Goal: Obtain resource: Obtain resource

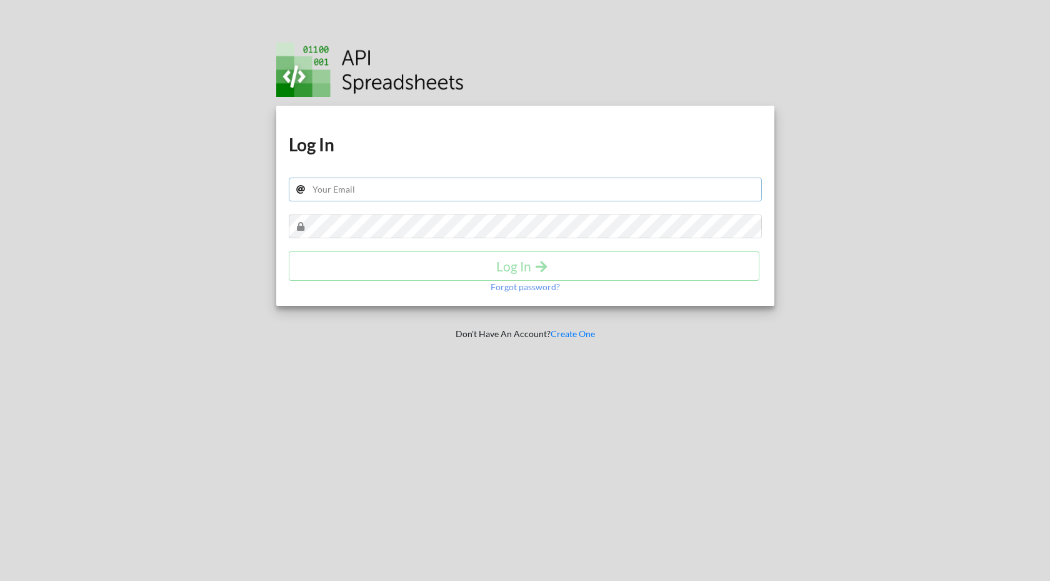
click at [483, 196] on input "text" at bounding box center [525, 190] width 473 height 24
type input "[EMAIL_ADDRESS][DOMAIN_NAME]"
click at [449, 268] on h4 "Log In" at bounding box center [524, 266] width 445 height 16
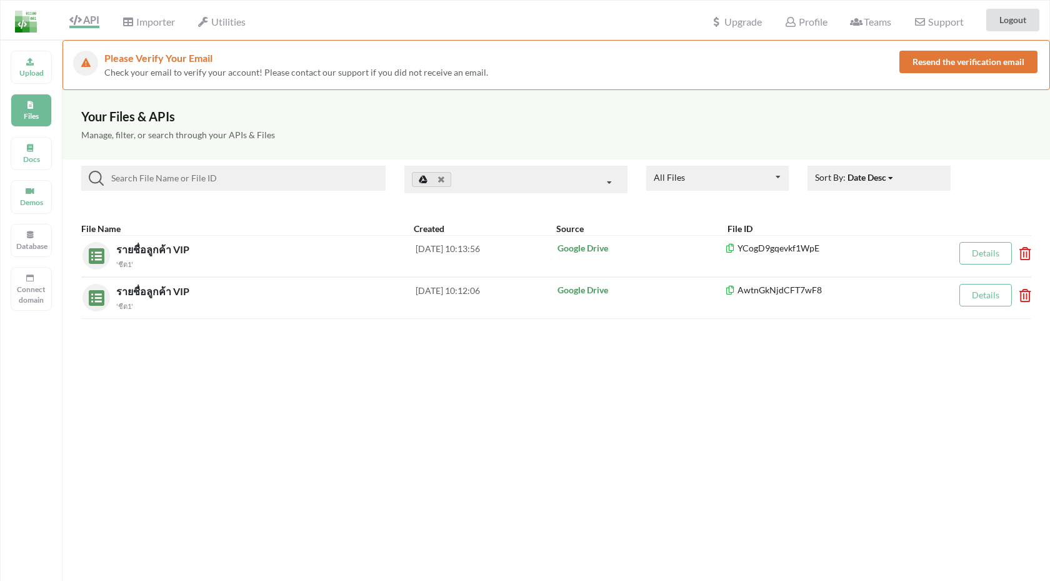
click at [224, 186] on div at bounding box center [233, 178] width 304 height 25
click at [16, 66] on div "Upload" at bounding box center [31, 67] width 41 height 33
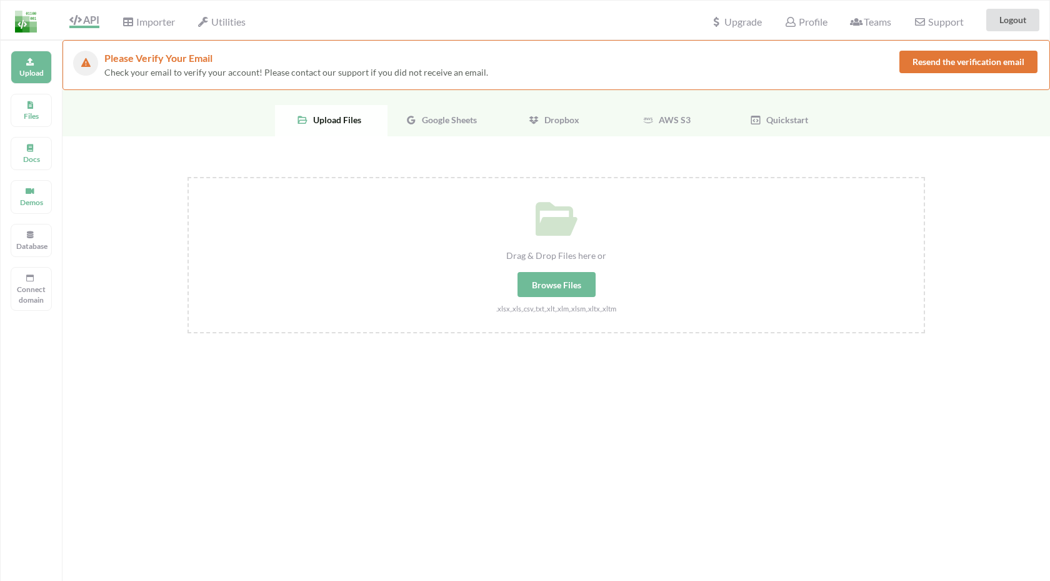
click at [431, 114] on span "Google Sheets" at bounding box center [447, 119] width 60 height 11
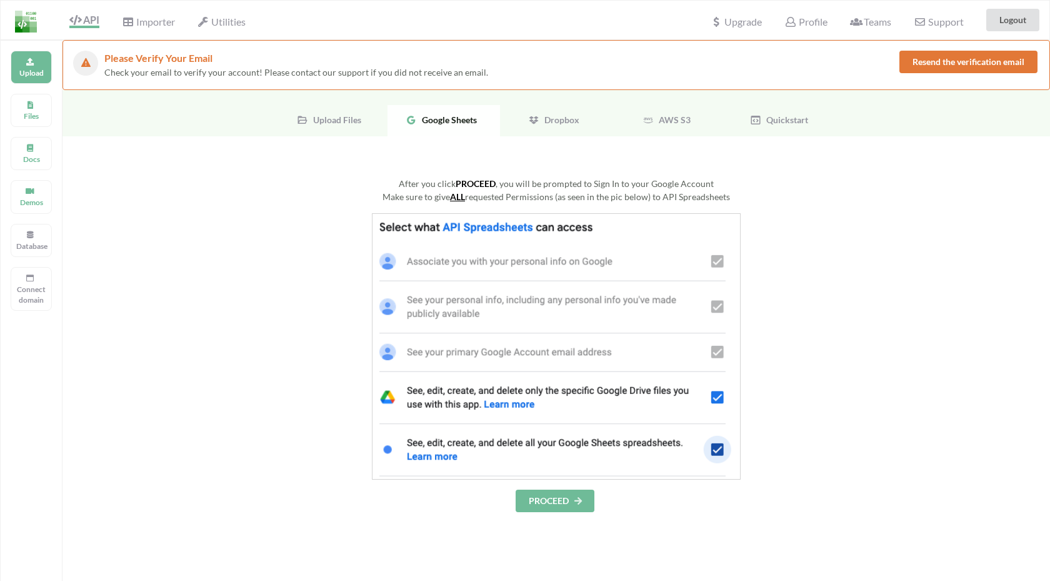
click at [575, 496] on icon at bounding box center [578, 500] width 11 height 8
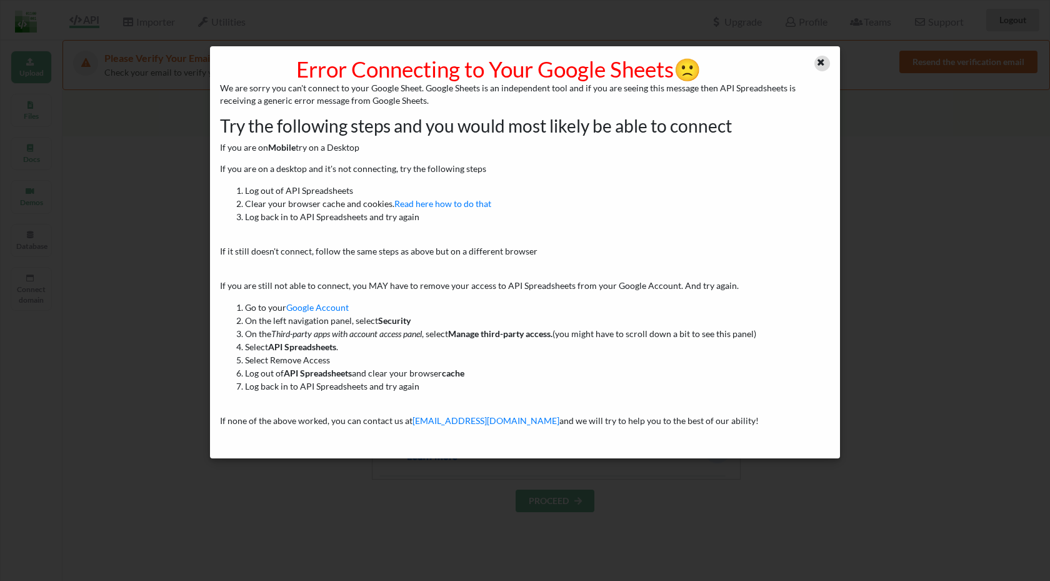
click at [823, 59] on icon at bounding box center [821, 60] width 11 height 9
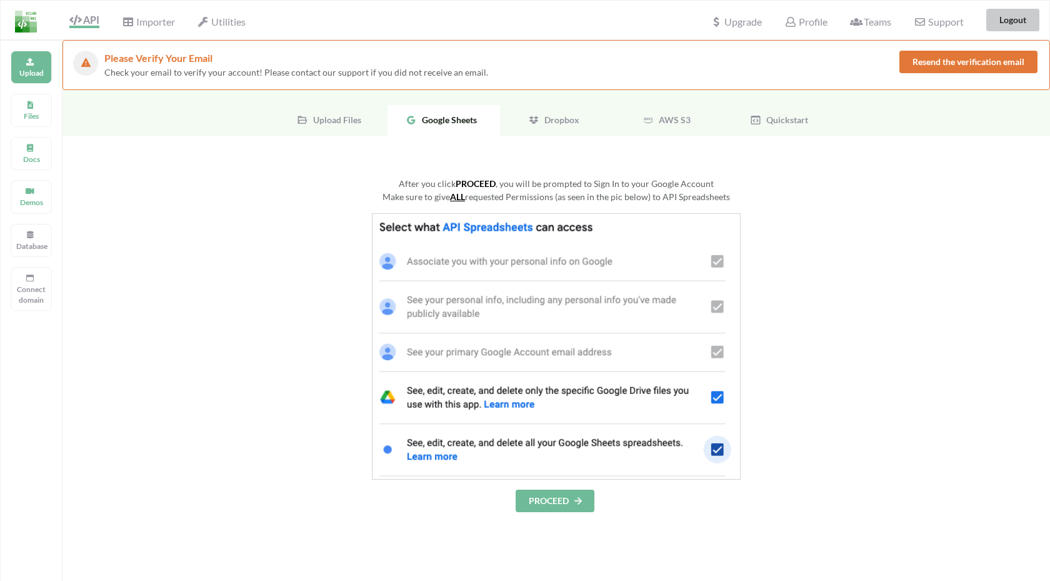
click at [1016, 23] on button "Logout" at bounding box center [1012, 20] width 53 height 23
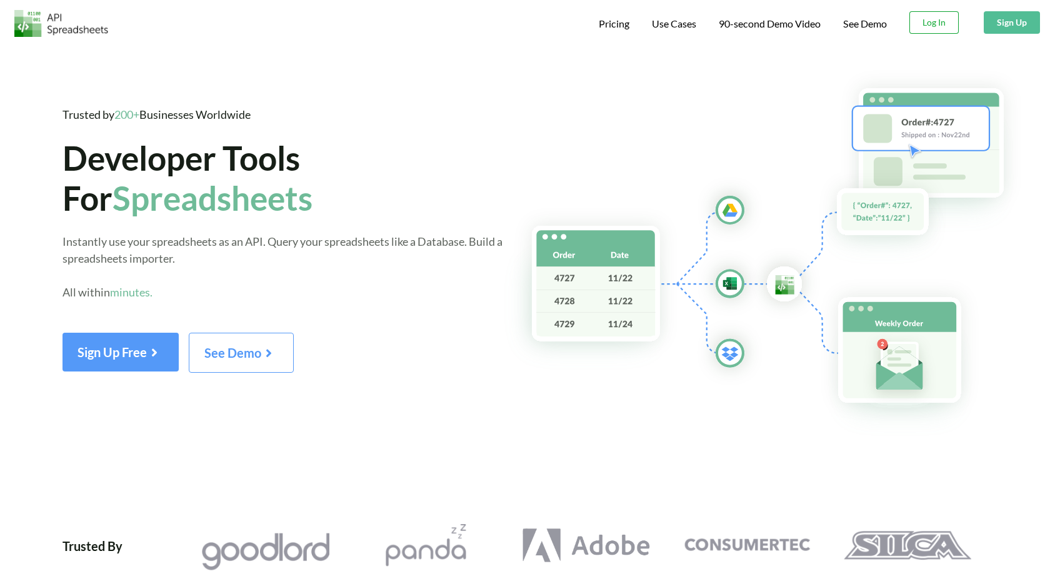
click at [927, 28] on button "Log In" at bounding box center [933, 22] width 49 height 23
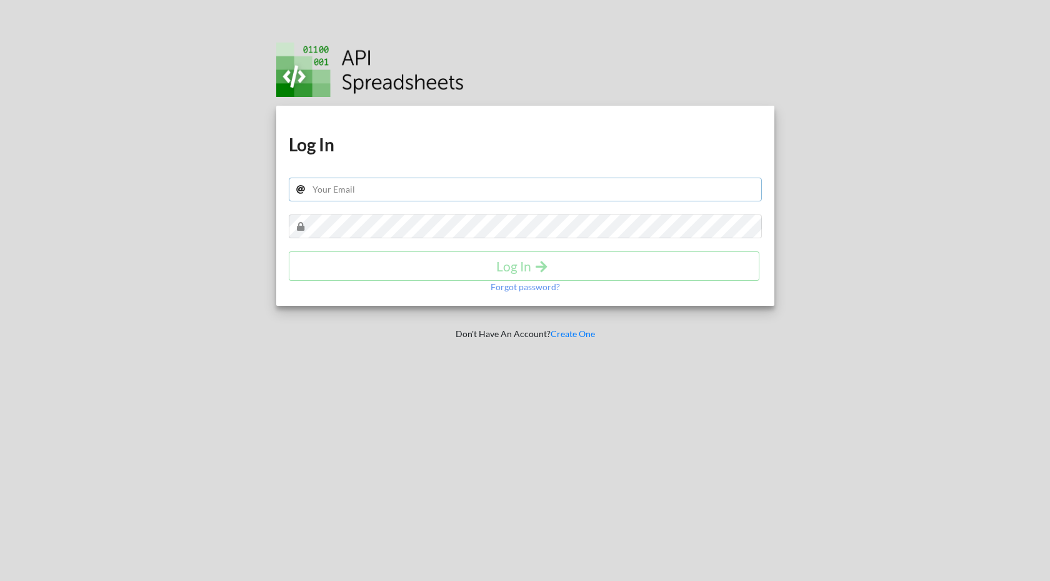
click at [549, 191] on input "text" at bounding box center [525, 190] width 473 height 24
type input "s"
type input "rattaset@skooldio.com"
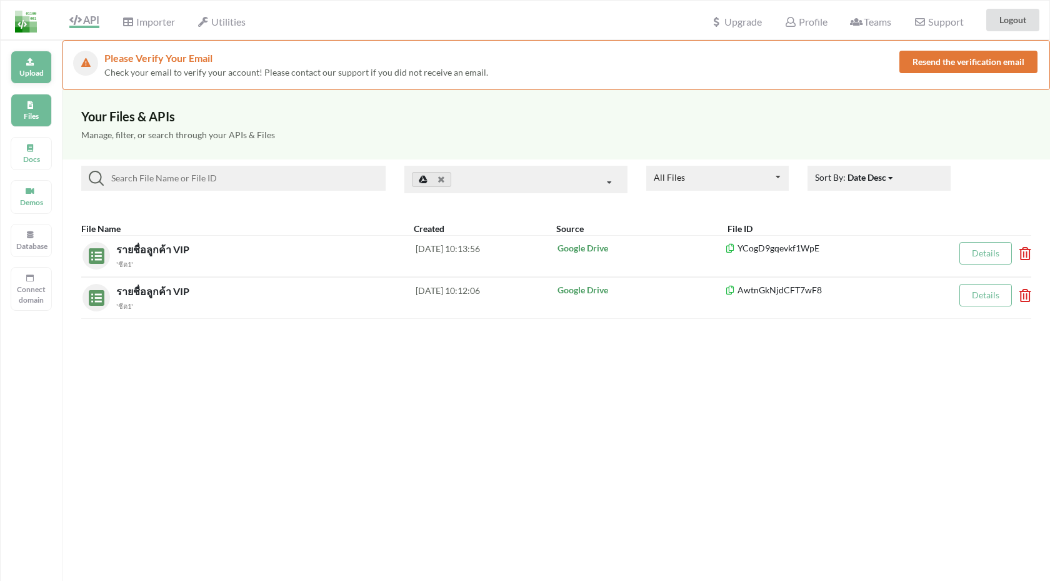
click at [33, 80] on div "Upload" at bounding box center [31, 67] width 41 height 33
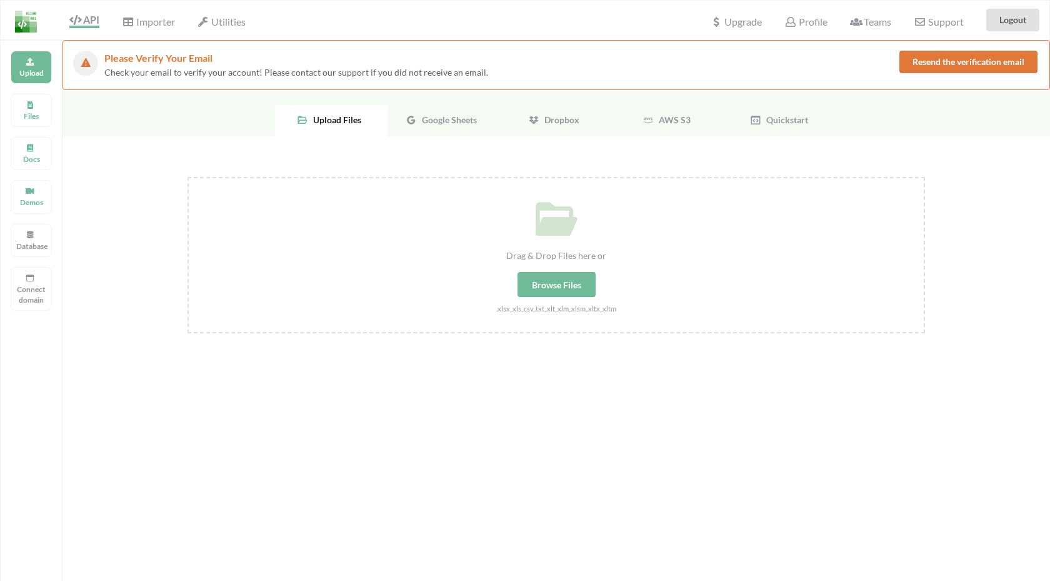
click at [445, 119] on span "Google Sheets" at bounding box center [447, 119] width 60 height 11
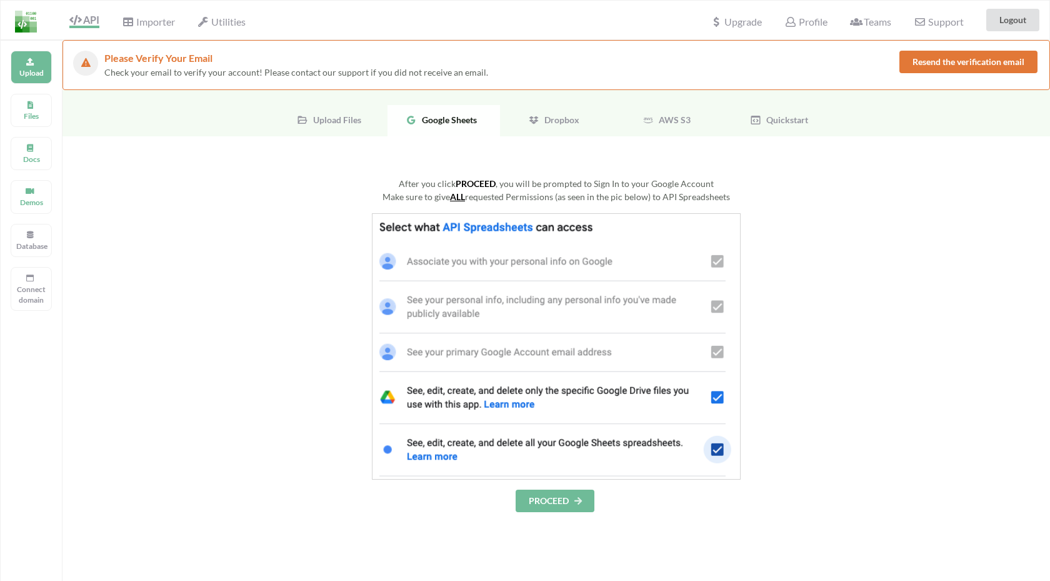
click at [546, 228] on img at bounding box center [556, 346] width 369 height 266
click at [549, 499] on button "PROCEED" at bounding box center [555, 500] width 79 height 23
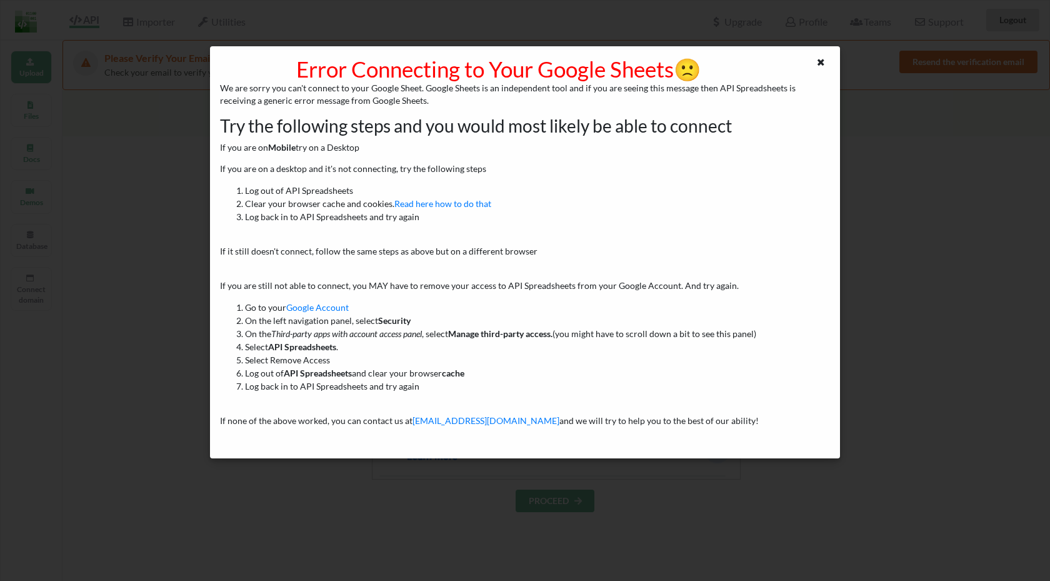
click at [811, 66] on div at bounding box center [813, 69] width 53 height 26
click at [814, 66] on div at bounding box center [813, 69] width 53 height 26
click at [826, 63] on icon at bounding box center [821, 60] width 11 height 9
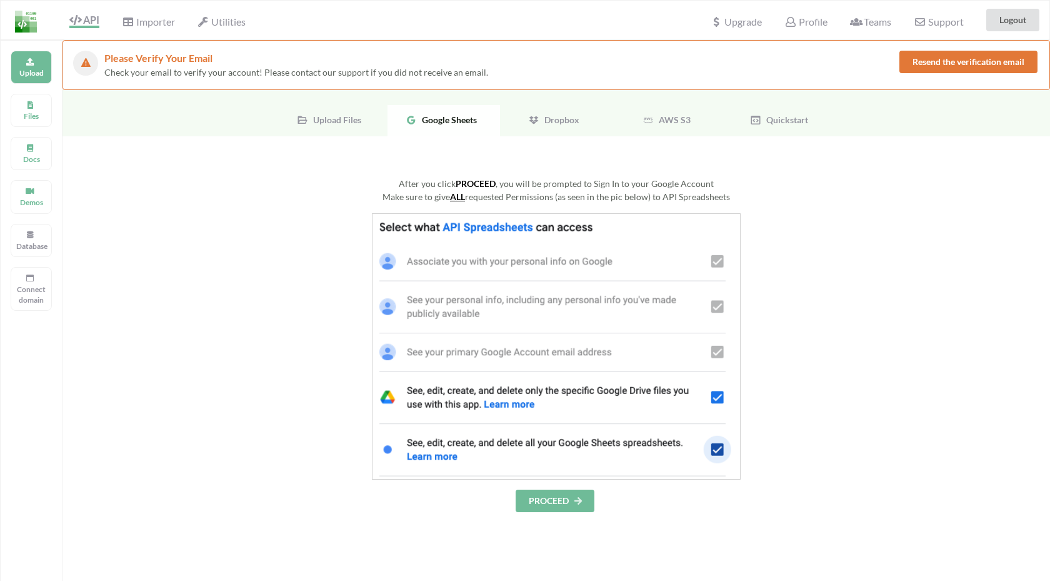
click at [910, 64] on button "Resend the verification email" at bounding box center [968, 62] width 138 height 23
click at [1005, 21] on button "Logout" at bounding box center [1012, 20] width 53 height 23
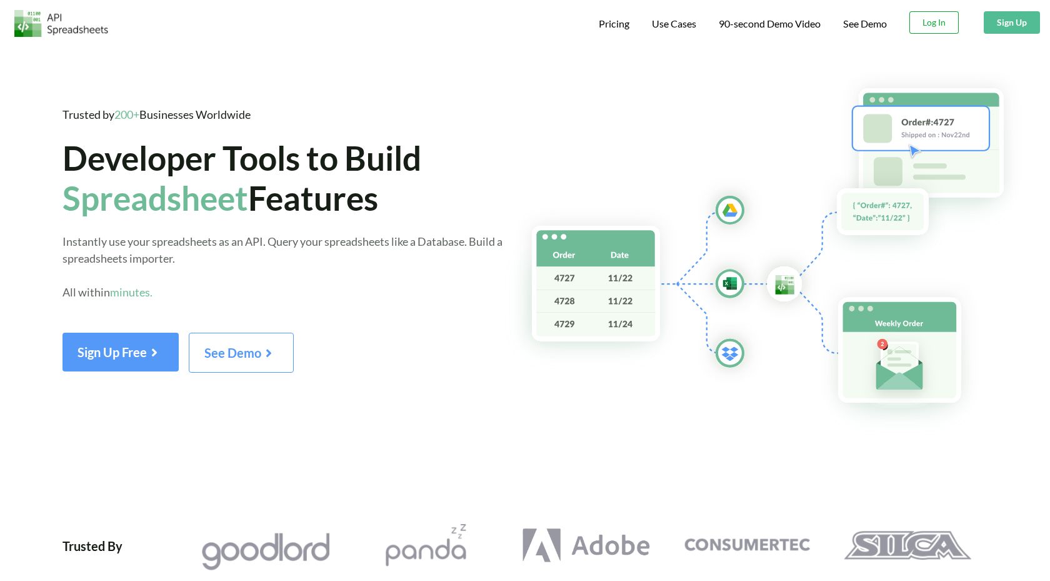
click at [946, 20] on button "Log In" at bounding box center [933, 22] width 49 height 23
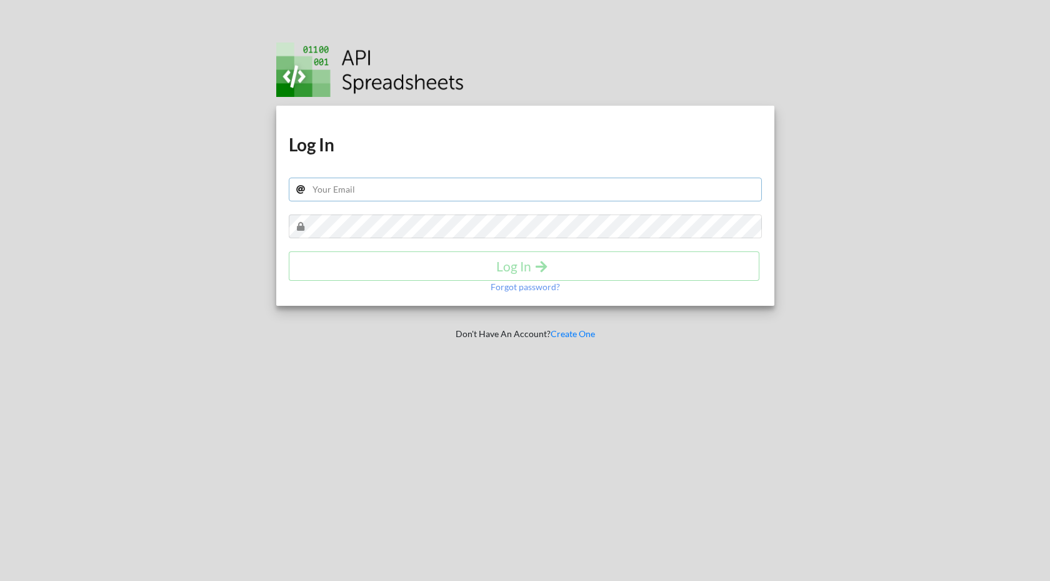
click at [471, 189] on input "text" at bounding box center [525, 190] width 473 height 24
type input "e"
type input "rattaset@skooldio.com"
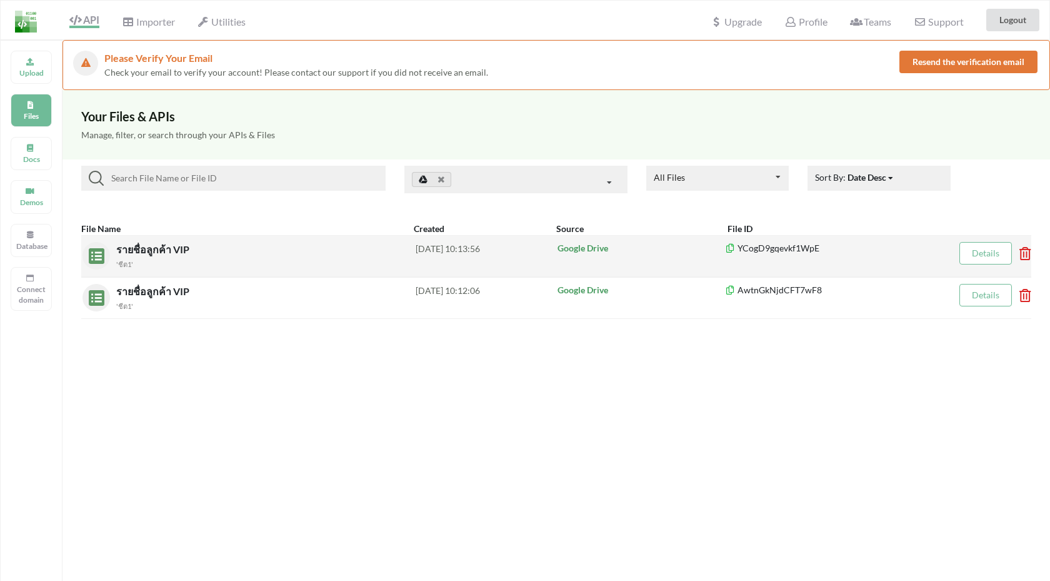
click at [445, 255] on div "[DATE] 10:13:56" at bounding box center [486, 256] width 141 height 28
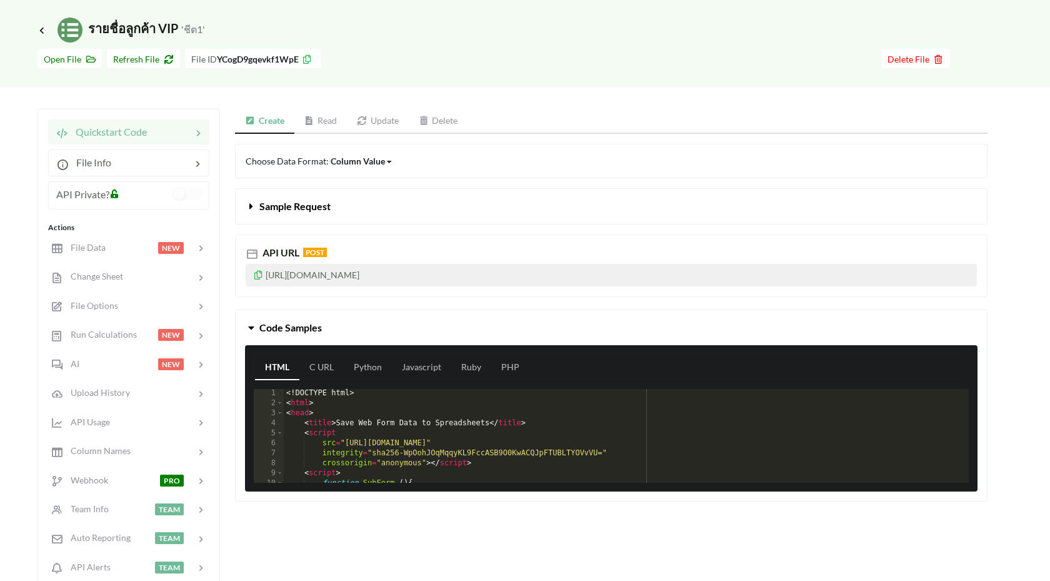
scroll to position [47, 0]
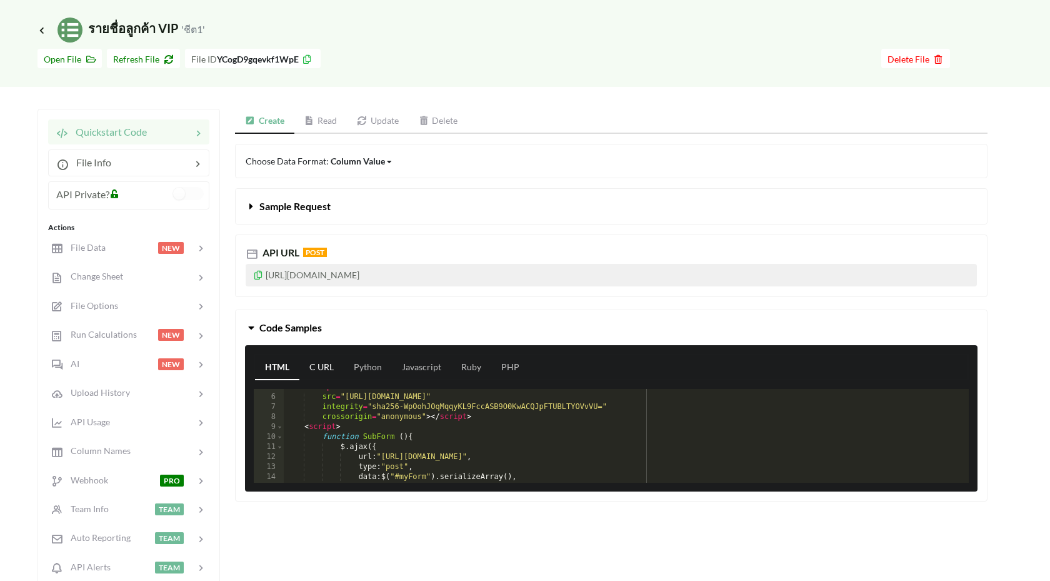
click at [328, 369] on link "C URL" at bounding box center [321, 367] width 44 height 25
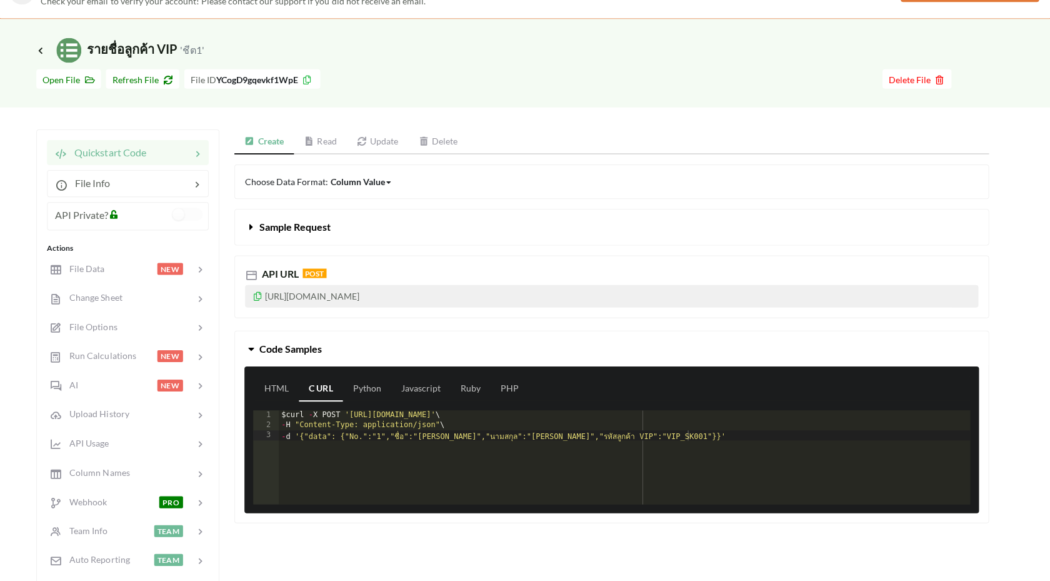
scroll to position [69, 0]
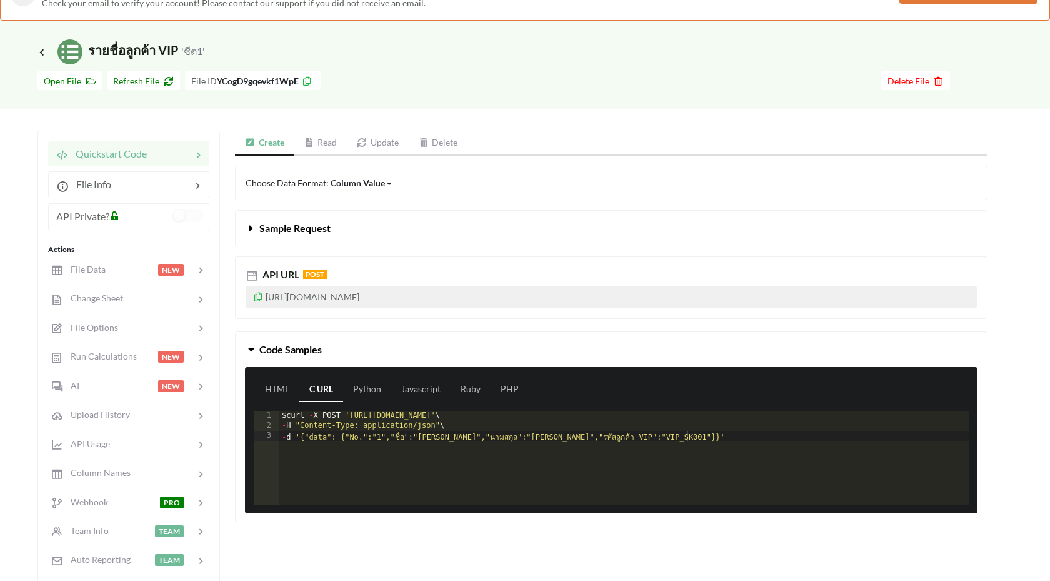
click at [334, 236] on button "Sample Request" at bounding box center [611, 228] width 751 height 35
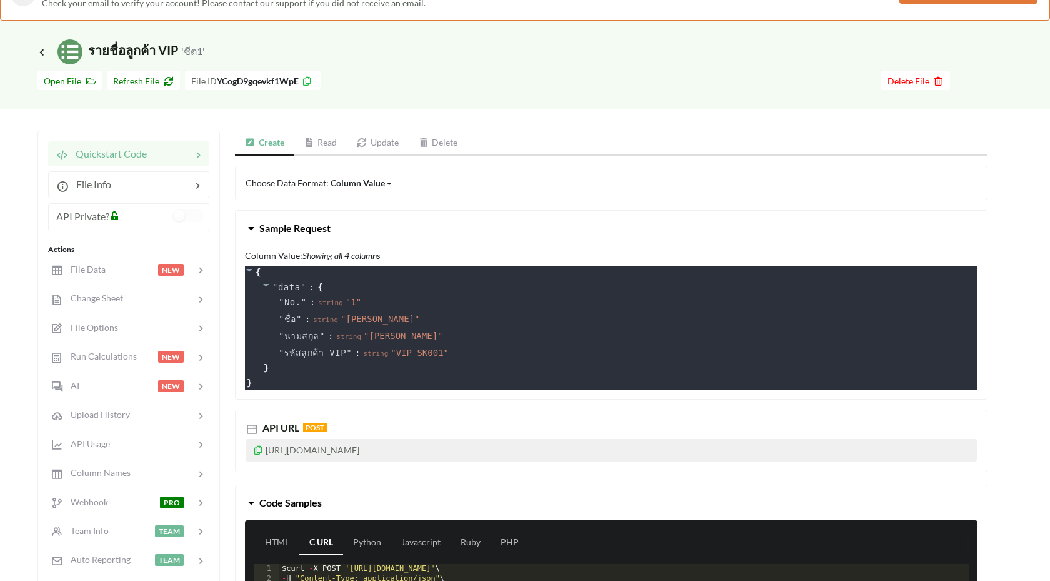
click at [334, 236] on button "Sample Request" at bounding box center [611, 228] width 751 height 35
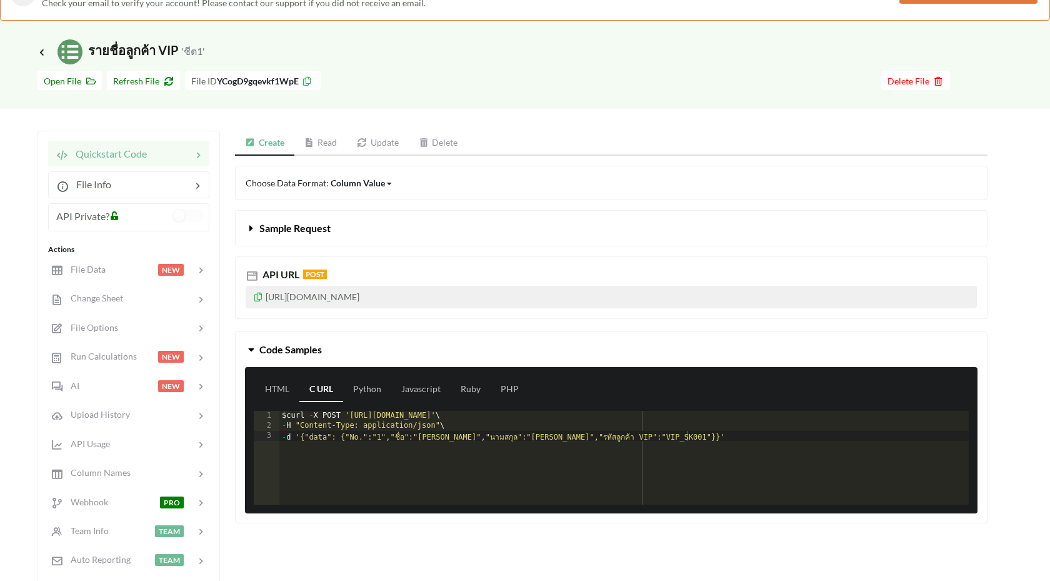
click at [326, 141] on link "Read" at bounding box center [320, 143] width 53 height 25
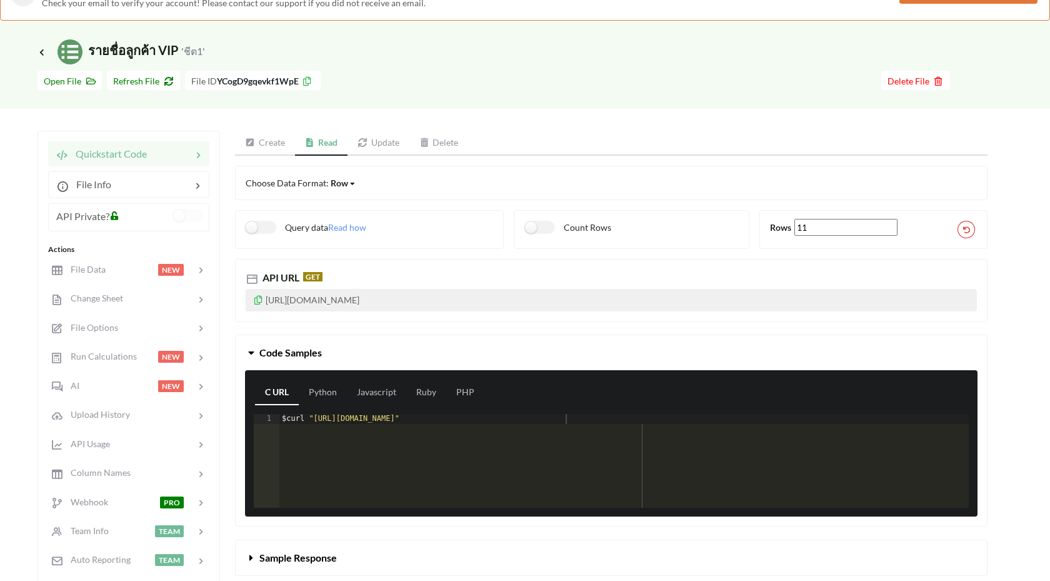
click at [265, 142] on link "Create" at bounding box center [265, 143] width 60 height 25
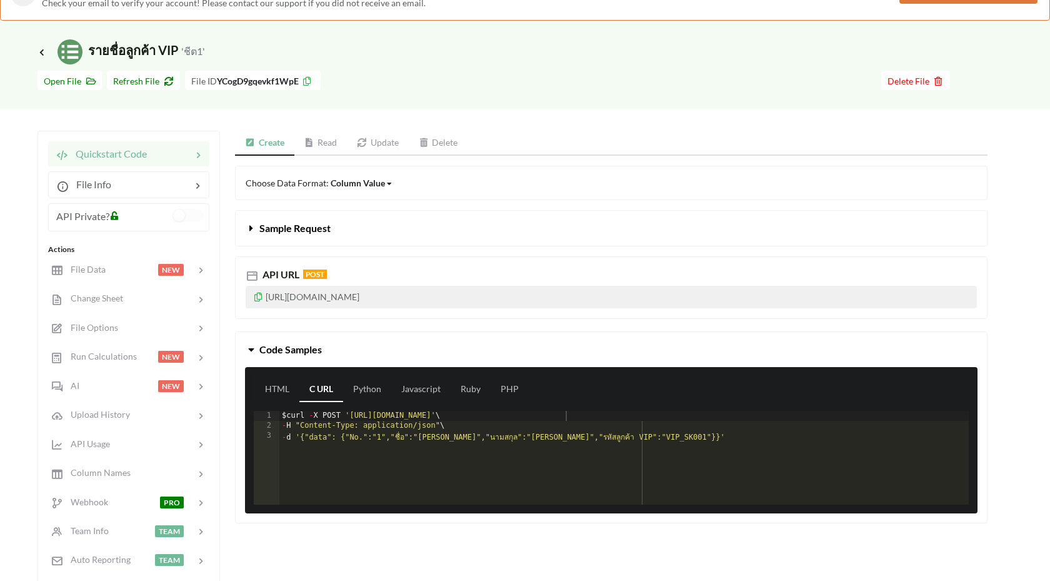
click at [324, 131] on link "Read" at bounding box center [320, 143] width 53 height 25
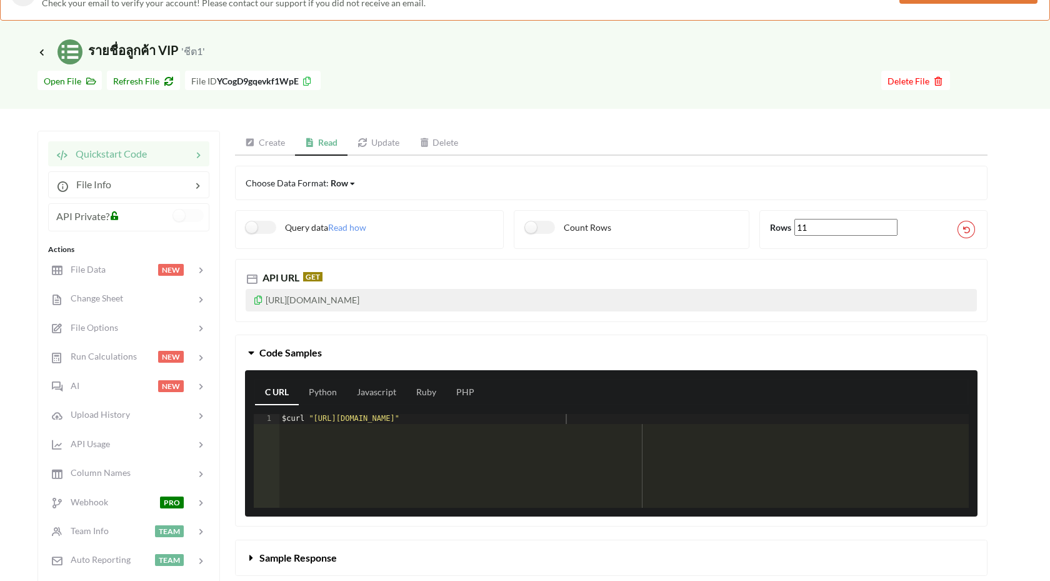
click at [268, 145] on link "Create" at bounding box center [265, 143] width 60 height 25
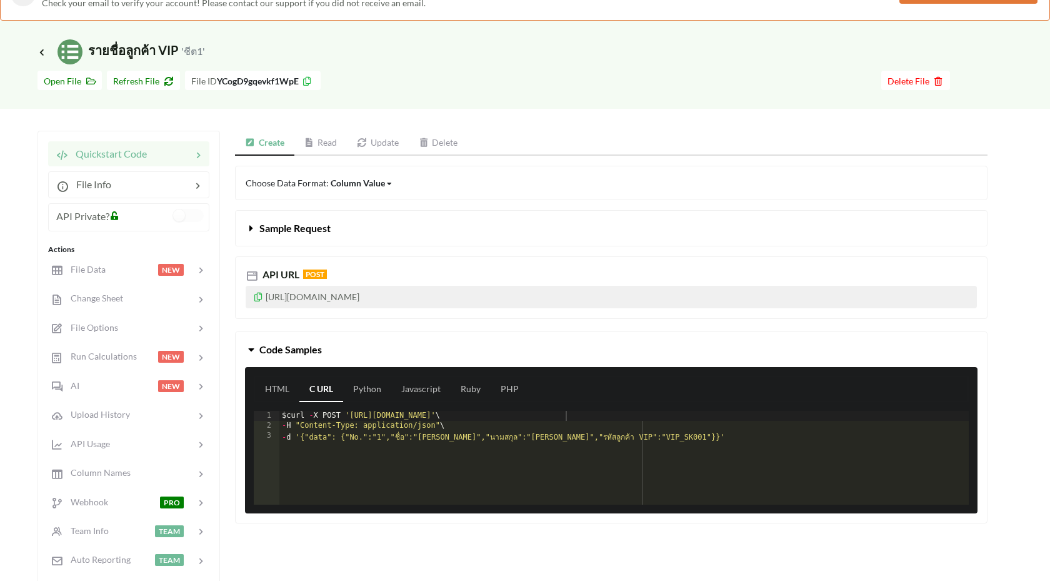
click at [371, 149] on link "Update" at bounding box center [378, 143] width 62 height 25
click at [297, 148] on link "Read" at bounding box center [321, 143] width 53 height 25
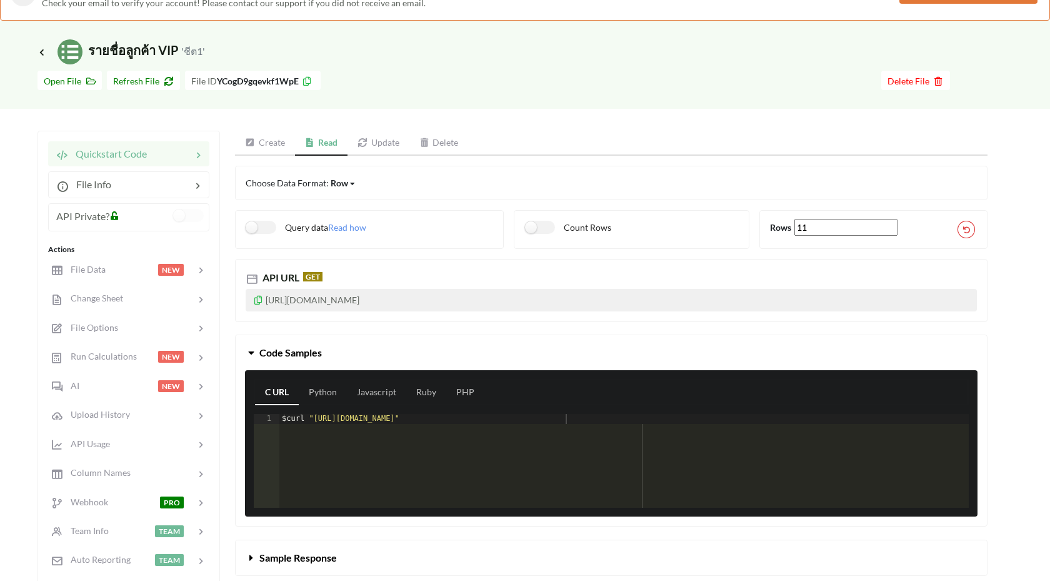
click at [246, 137] on link "Create" at bounding box center [265, 143] width 60 height 25
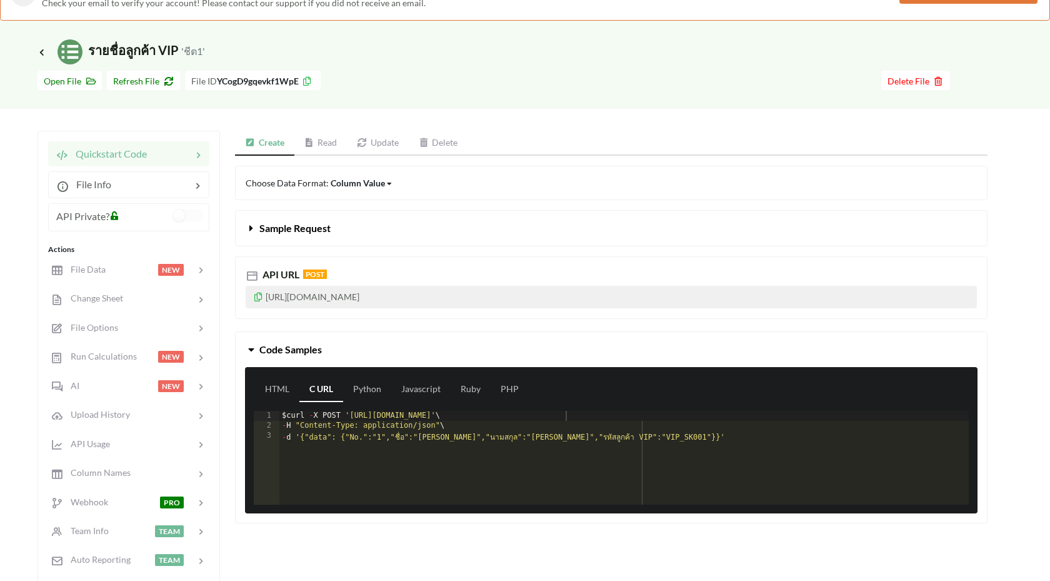
scroll to position [0, 0]
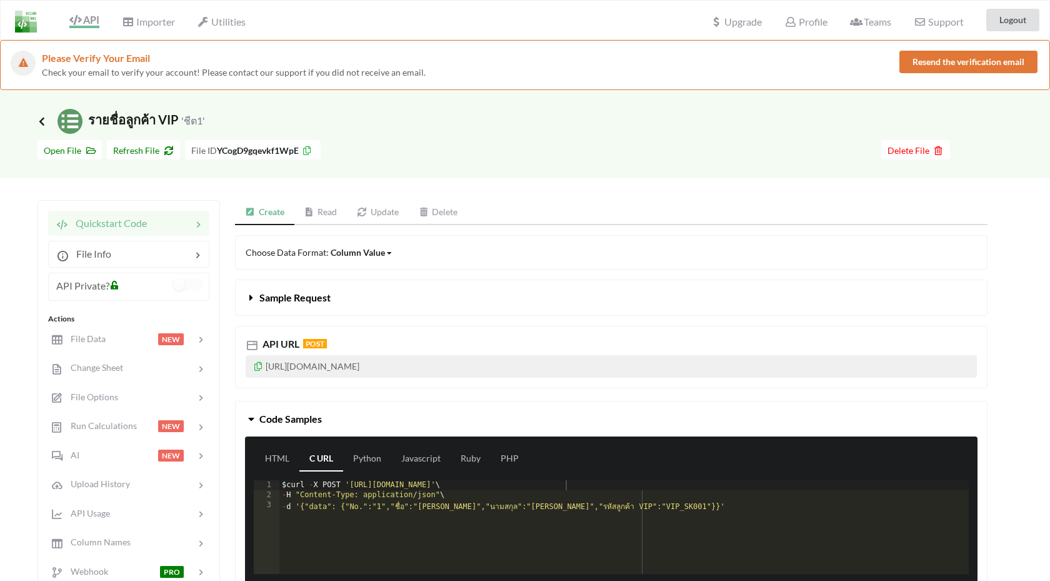
click at [41, 121] on icon at bounding box center [41, 121] width 11 height 10
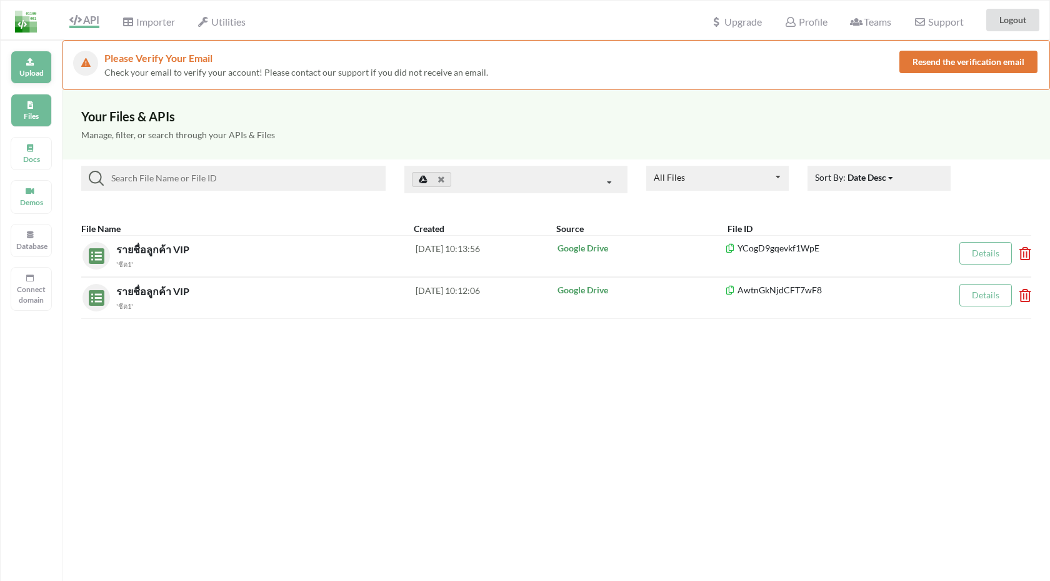
click at [32, 55] on div "Upload" at bounding box center [31, 67] width 41 height 33
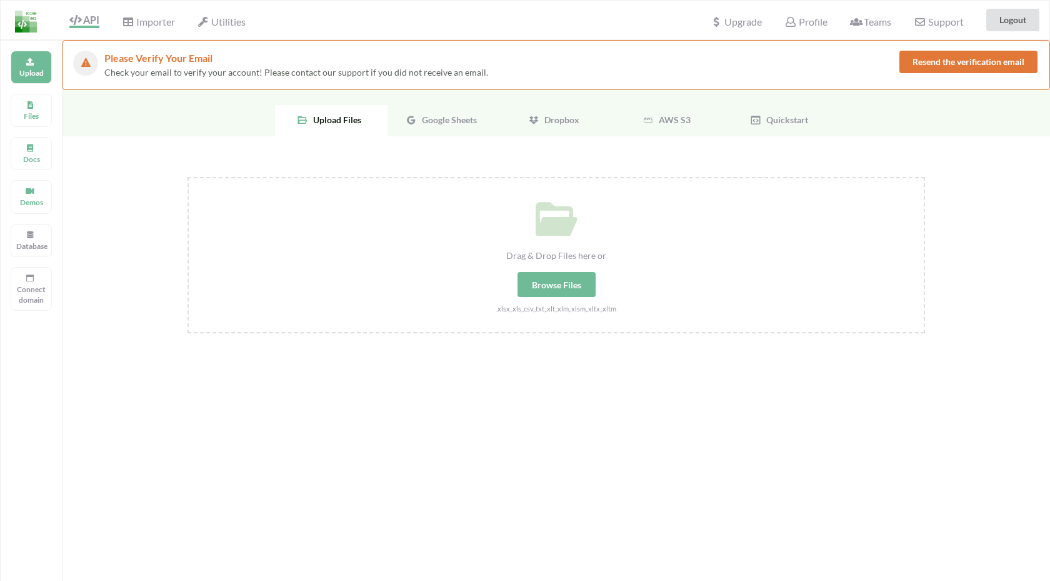
click at [419, 111] on div "Google Sheets" at bounding box center [444, 120] width 113 height 31
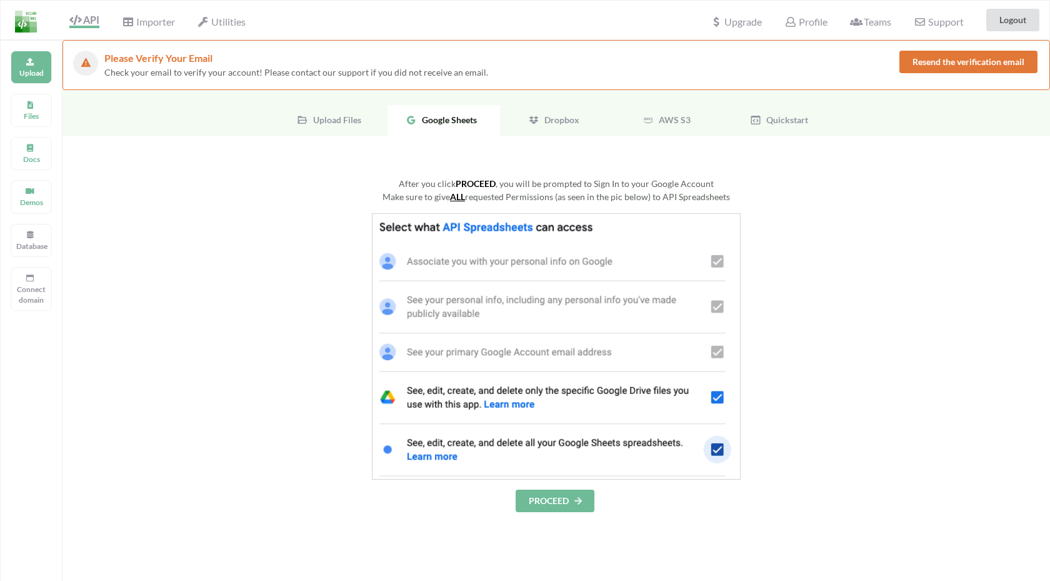
click at [544, 507] on button "PROCEED" at bounding box center [555, 500] width 79 height 23
